Goal: Transaction & Acquisition: Purchase product/service

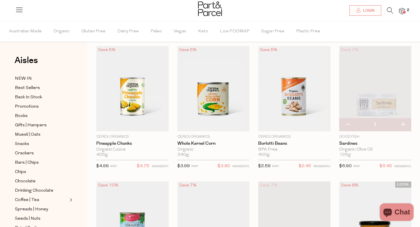
scroll to position [7, 0]
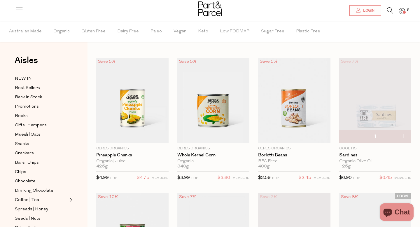
click at [387, 12] on icon at bounding box center [390, 10] width 6 height 6
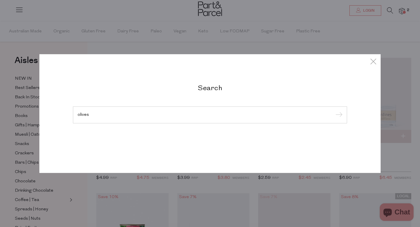
type input "olives"
click at [333, 111] on input "submit" at bounding box center [337, 115] width 9 height 9
